Goal: Task Accomplishment & Management: Manage account settings

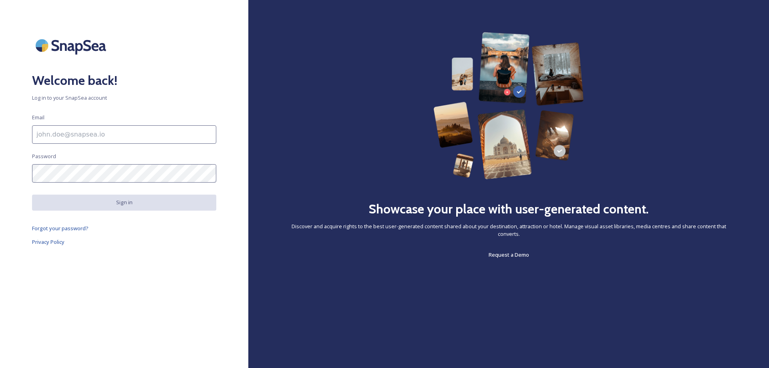
type input "[DOMAIN_NAME][EMAIL_ADDRESS][DOMAIN_NAME]"
click at [71, 143] on input at bounding box center [124, 134] width 184 height 18
type input "[DOMAIN_NAME][EMAIL_ADDRESS][DOMAIN_NAME]"
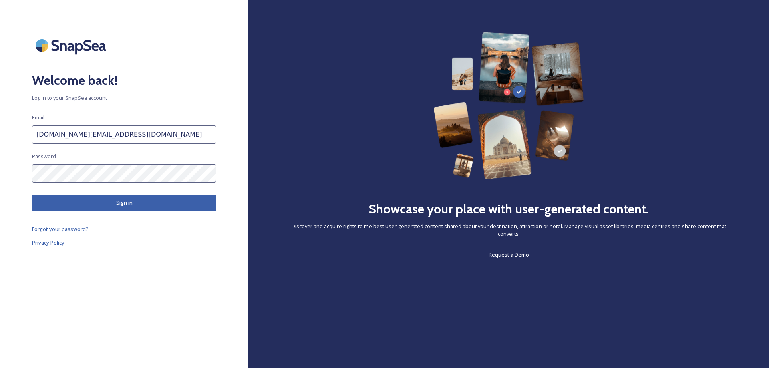
drag, startPoint x: 99, startPoint y: 292, endPoint x: 119, endPoint y: 242, distance: 53.9
click at [100, 292] on div "Welcome back! Log in to your SnapSea account Email [DOMAIN_NAME][EMAIL_ADDRESS]…" at bounding box center [124, 184] width 248 height 304
click at [111, 201] on button "Sign in" at bounding box center [124, 203] width 184 height 16
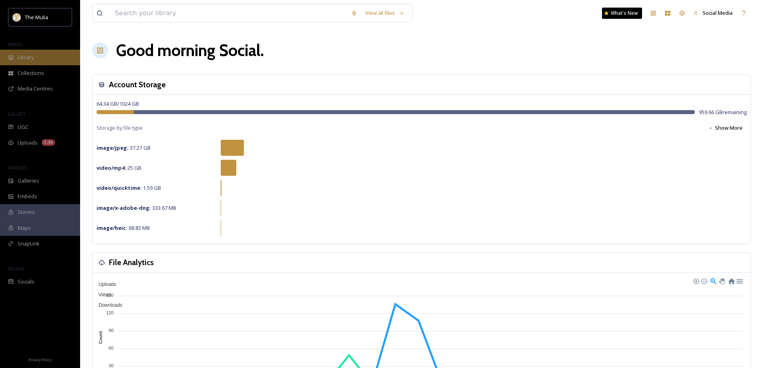
click at [30, 60] on span "Library" at bounding box center [26, 58] width 16 height 8
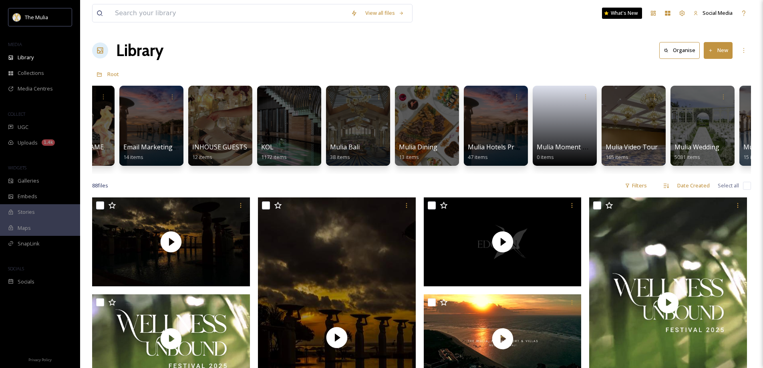
scroll to position [0, 459]
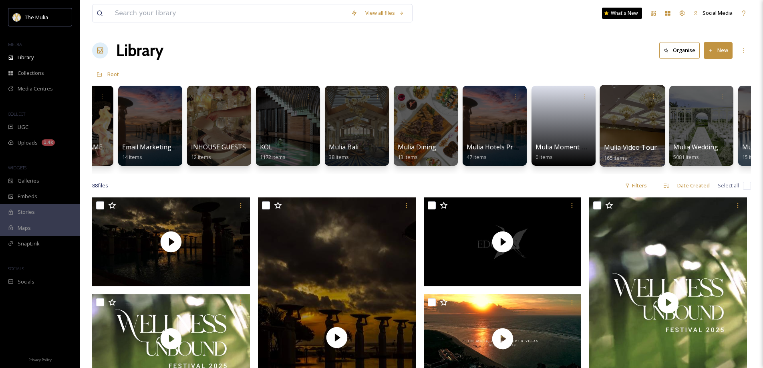
click at [619, 145] on span "Mulia Video Tour" at bounding box center [630, 147] width 53 height 9
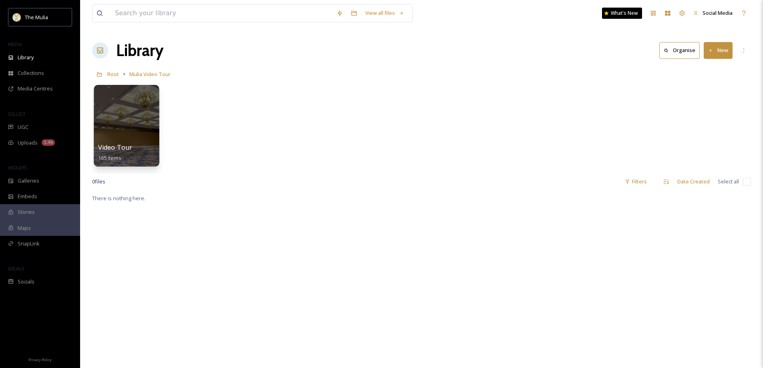
click at [123, 148] on span "Video Tour" at bounding box center [115, 147] width 34 height 9
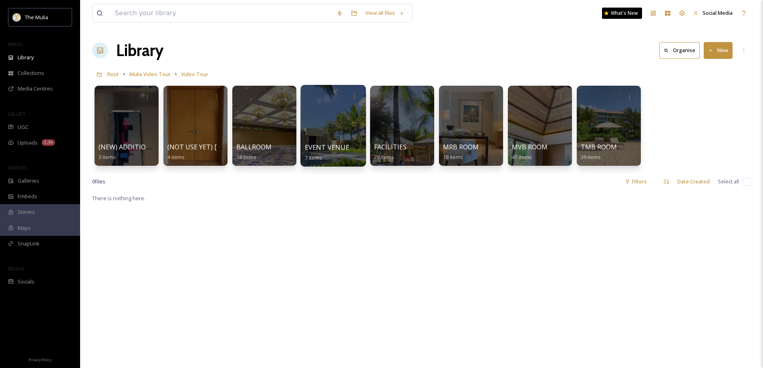
click at [326, 148] on span "EVENT VENUE" at bounding box center [327, 147] width 44 height 9
click at [334, 147] on span "EVENT VENUE" at bounding box center [327, 147] width 44 height 9
click at [328, 157] on div "EVENT VENUE 7 items" at bounding box center [333, 153] width 57 height 20
click at [351, 95] on icon at bounding box center [354, 96] width 6 height 6
drag, startPoint x: 387, startPoint y: 254, endPoint x: 334, endPoint y: 133, distance: 132.6
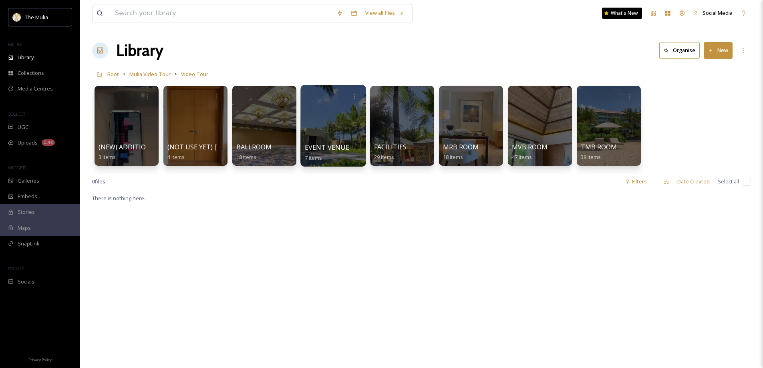
click at [318, 115] on div at bounding box center [332, 126] width 65 height 82
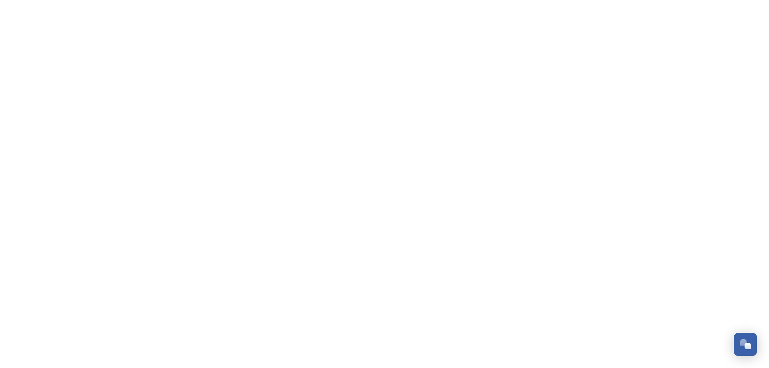
scroll to position [1151, 0]
